Goal: Information Seeking & Learning: Learn about a topic

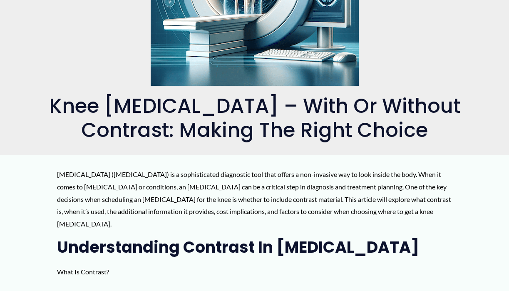
scroll to position [226, 0]
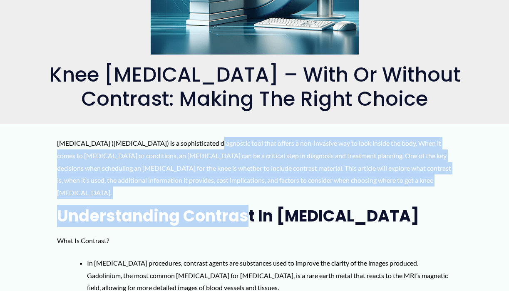
drag, startPoint x: 213, startPoint y: 144, endPoint x: 248, endPoint y: 194, distance: 60.3
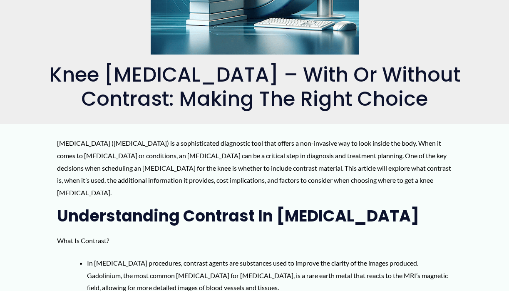
click at [248, 206] on h2 "Understanding Contrast in [MEDICAL_DATA]" at bounding box center [254, 216] width 395 height 20
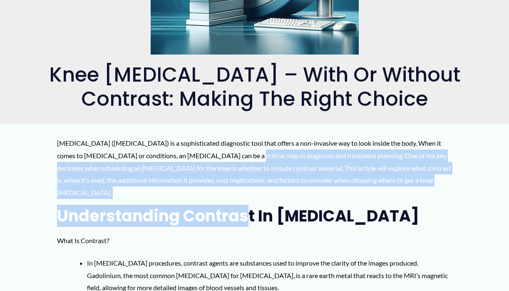
drag, startPoint x: 248, startPoint y: 193, endPoint x: 238, endPoint y: 156, distance: 38.3
click at [238, 156] on p "[MEDICAL_DATA] ([MEDICAL_DATA]) is a sophisticated diagnostic tool that offers …" at bounding box center [254, 168] width 395 height 62
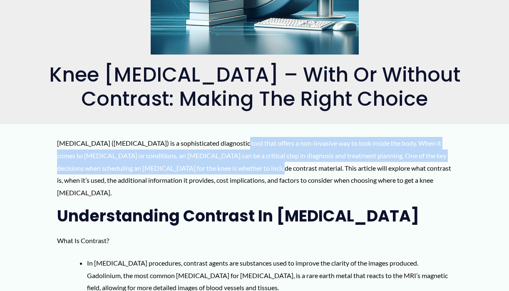
drag, startPoint x: 239, startPoint y: 146, endPoint x: 263, endPoint y: 166, distance: 31.0
click at [263, 166] on p "[MEDICAL_DATA] ([MEDICAL_DATA]) is a sophisticated diagnostic tool that offers …" at bounding box center [254, 168] width 395 height 62
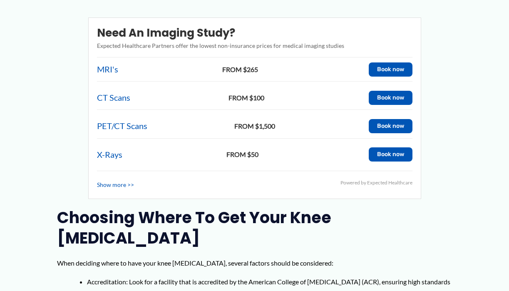
scroll to position [898, 0]
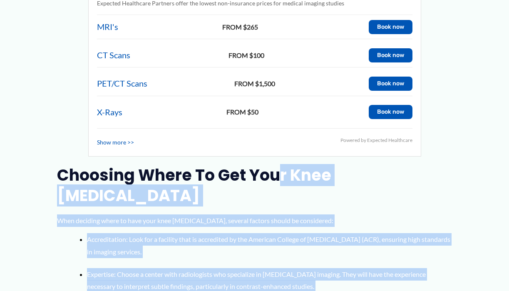
drag, startPoint x: 279, startPoint y: 151, endPoint x: 310, endPoint y: 254, distance: 108.1
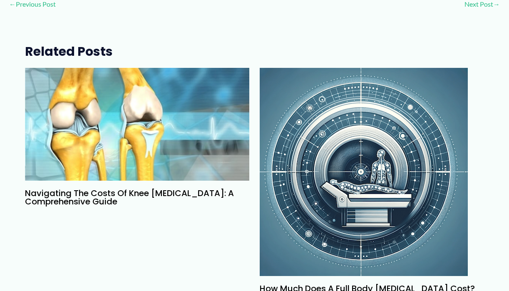
scroll to position [1578, 0]
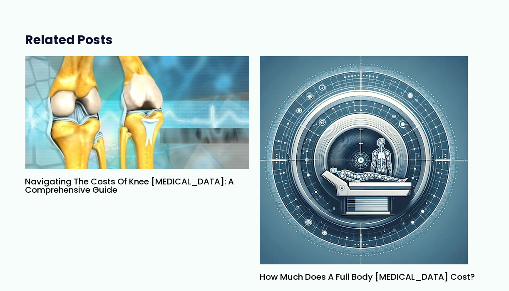
click at [322, 271] on link "How Much Does a Full Body [MEDICAL_DATA] Cost?" at bounding box center [367, 277] width 215 height 12
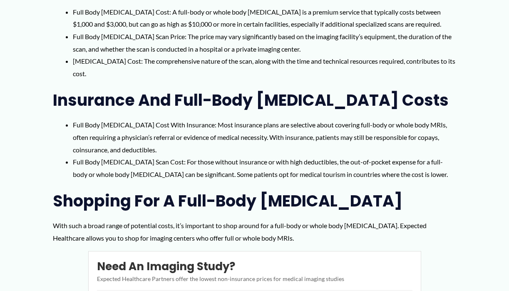
scroll to position [764, 0]
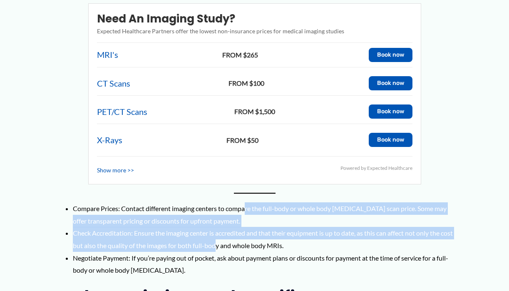
drag, startPoint x: 246, startPoint y: 184, endPoint x: 227, endPoint y: 230, distance: 49.6
click at [227, 230] on ul "Compare Prices: Contact different imaging centers to compare the full-body or w…" at bounding box center [265, 239] width 384 height 74
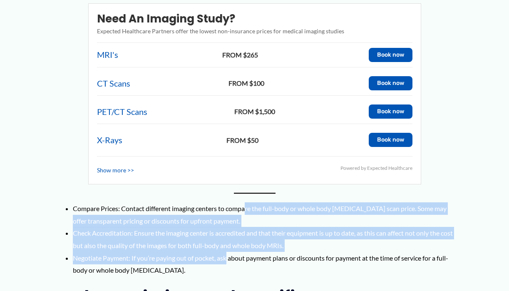
click at [227, 252] on li "Negotiate Payment: If you’re paying out of pocket, ask about payment plans or d…" at bounding box center [265, 264] width 384 height 25
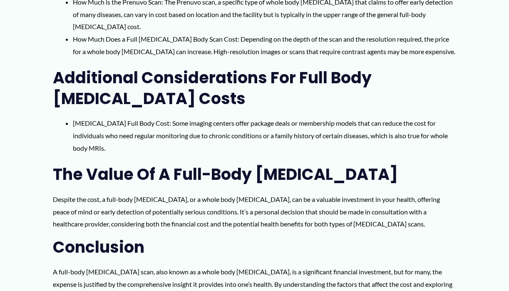
scroll to position [1115, 0]
